Goal: Task Accomplishment & Management: Manage account settings

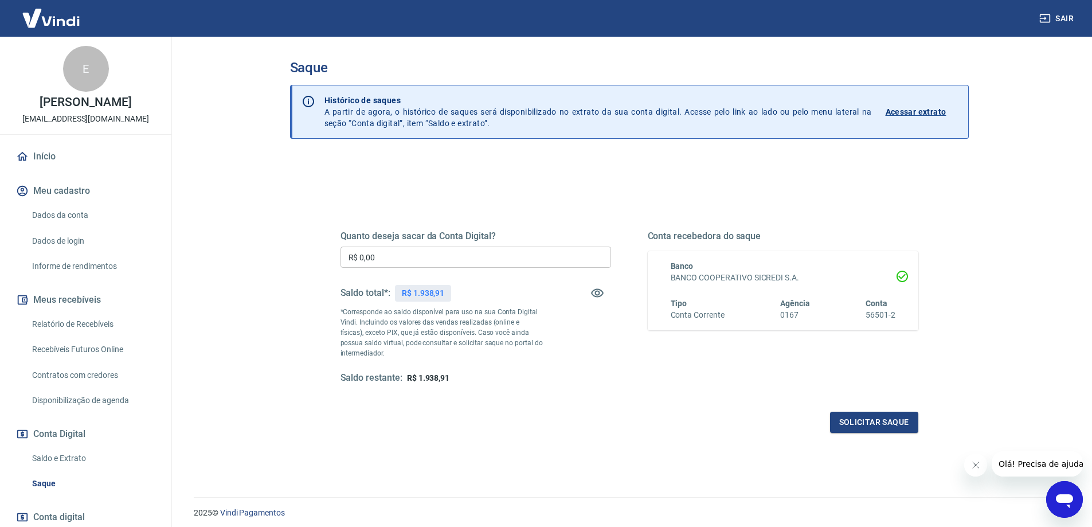
click at [401, 264] on input "R$ 0,00" at bounding box center [476, 257] width 271 height 21
type input "R$ 1.938,91"
click at [892, 420] on button "Solicitar saque" at bounding box center [874, 422] width 88 height 21
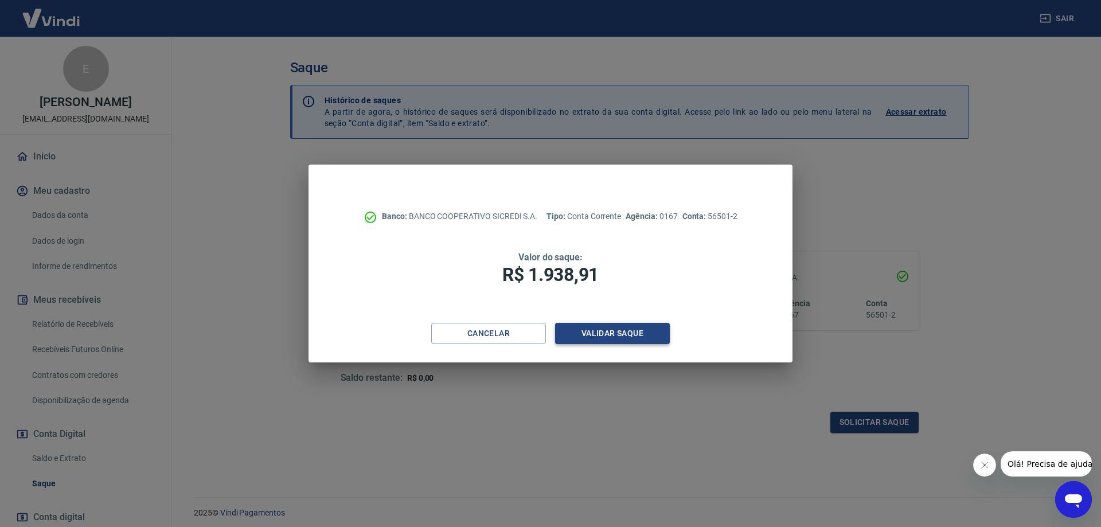
click at [608, 329] on button "Validar saque" at bounding box center [612, 333] width 115 height 21
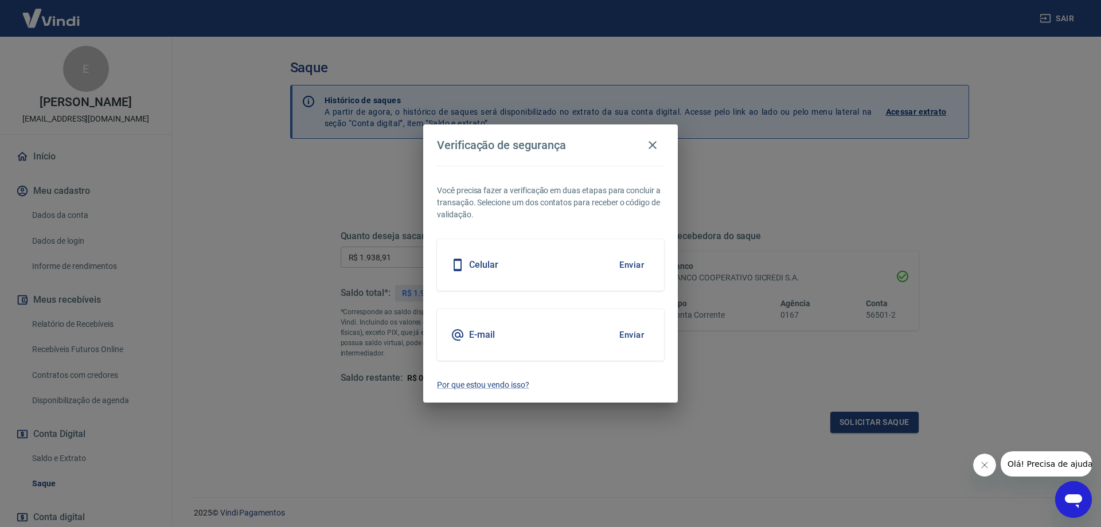
click at [634, 337] on button "Enviar" at bounding box center [631, 335] width 37 height 24
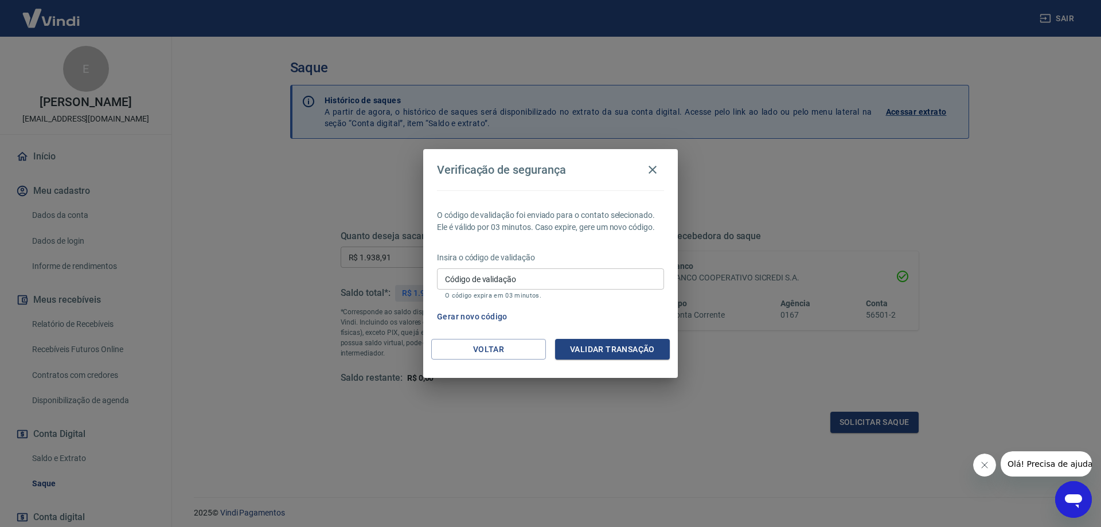
drag, startPoint x: 511, startPoint y: 288, endPoint x: 512, endPoint y: 283, distance: 5.8
click at [511, 286] on input "Código de validação" at bounding box center [550, 278] width 227 height 21
paste input "526686"
type input "526686"
click at [593, 341] on button "Validar transação" at bounding box center [612, 349] width 115 height 21
